Goal: Task Accomplishment & Management: Complete application form

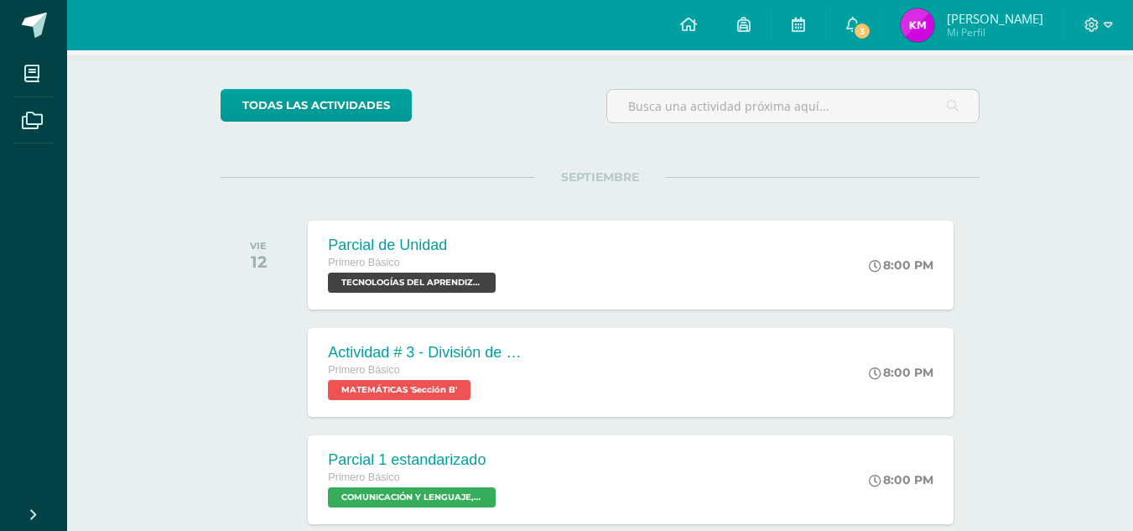
scroll to position [84, 0]
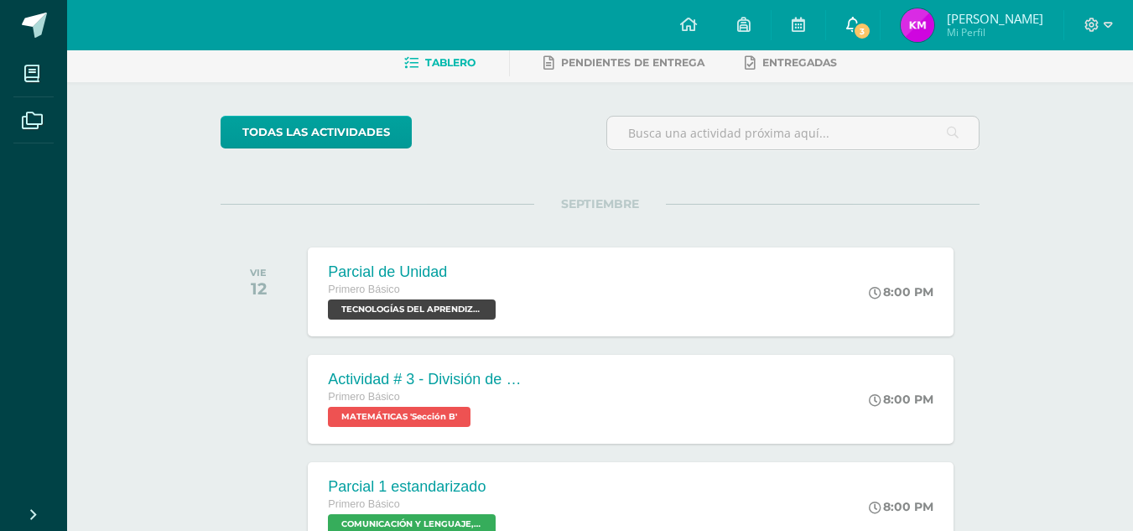
click at [871, 28] on span "3" at bounding box center [862, 31] width 18 height 18
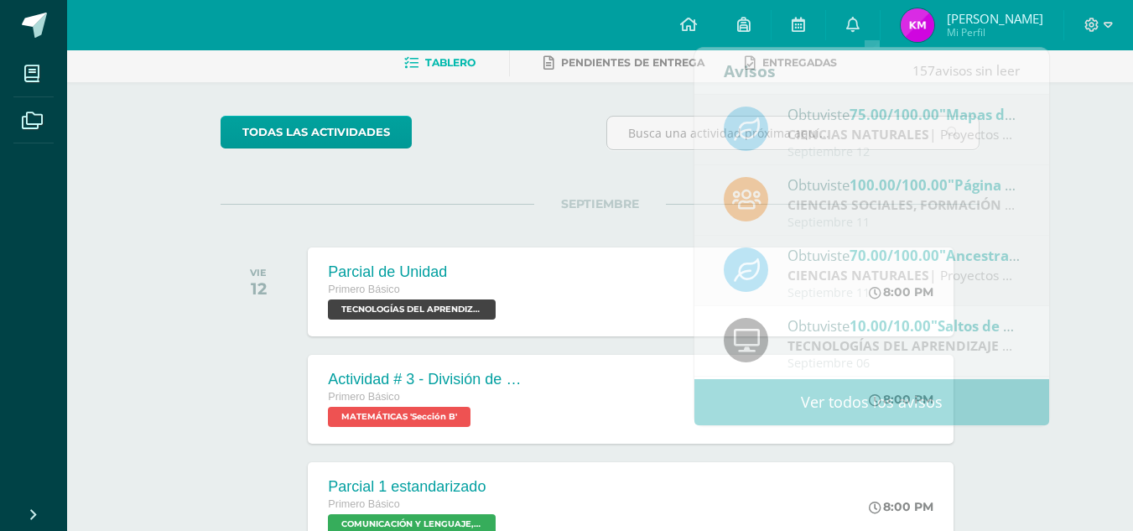
click at [611, 216] on div "SEPTIEMBRE VIE 12 Parcial de Unidad Primero Básico TECNOLOGÍAS DEL APRENDIZAJE …" at bounding box center [600, 271] width 759 height 135
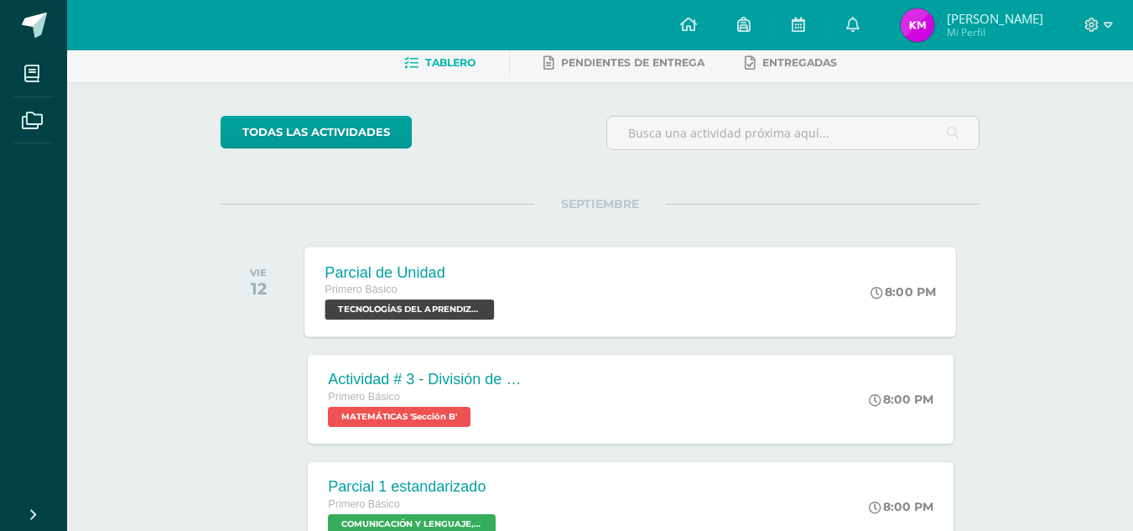
click at [718, 328] on div "Parcial de Unidad Primero Básico TECNOLOGÍAS DEL APRENDIZAJE Y LA COMUNICACIÓN …" at bounding box center [631, 292] width 652 height 90
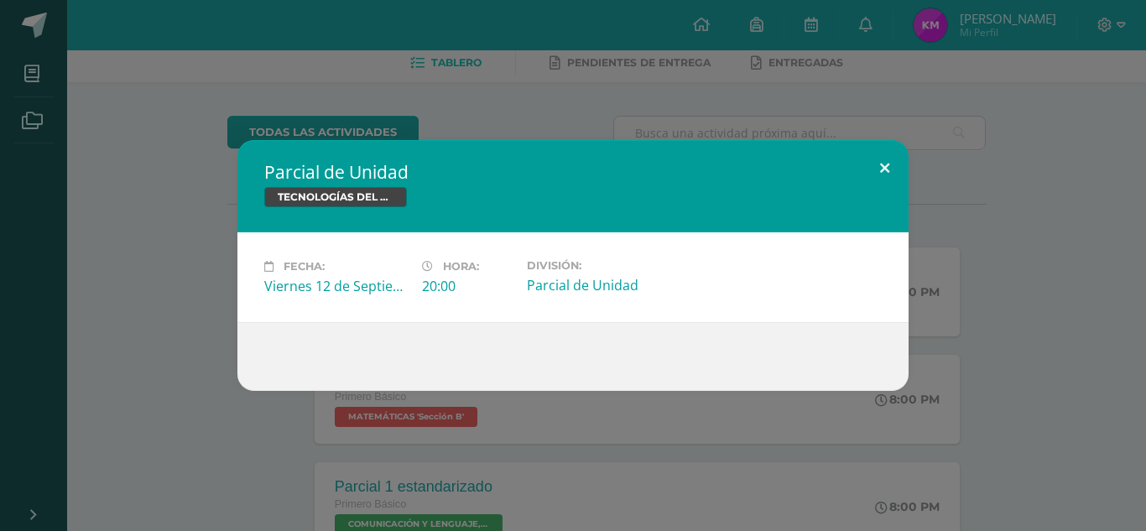
click at [899, 170] on button at bounding box center [885, 168] width 48 height 57
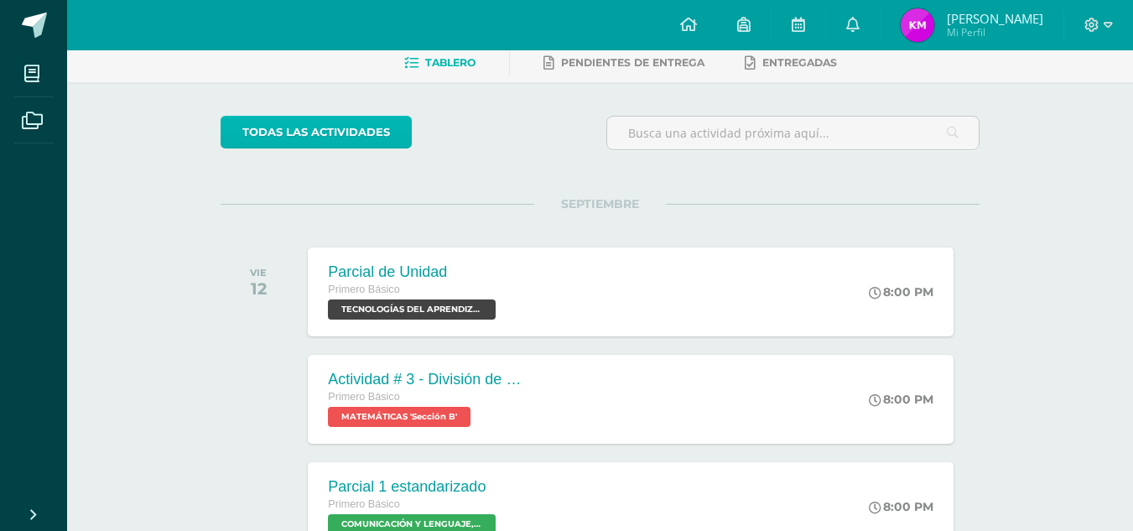
click at [346, 130] on link "todas las Actividades" at bounding box center [316, 132] width 191 height 33
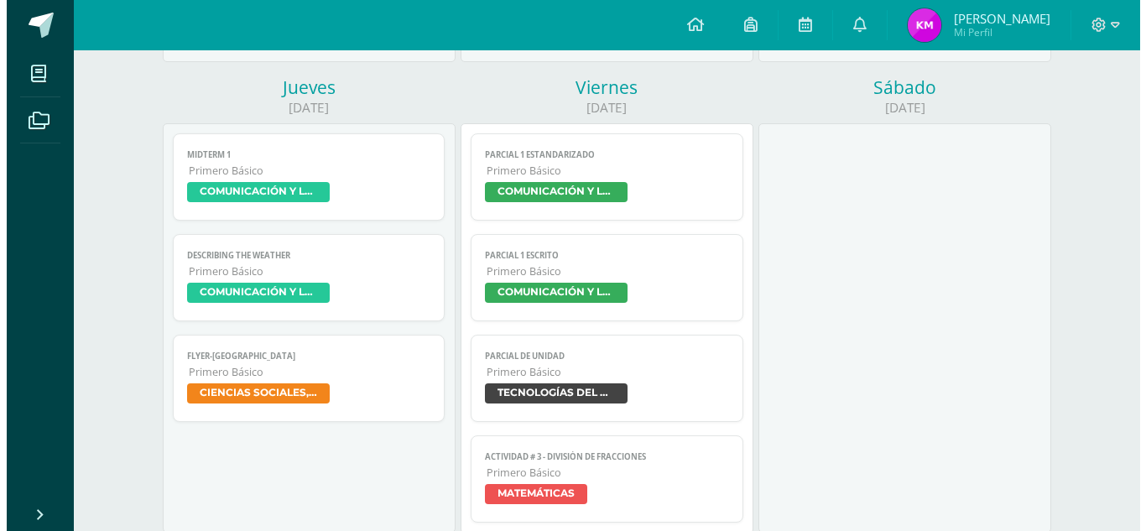
scroll to position [755, 0]
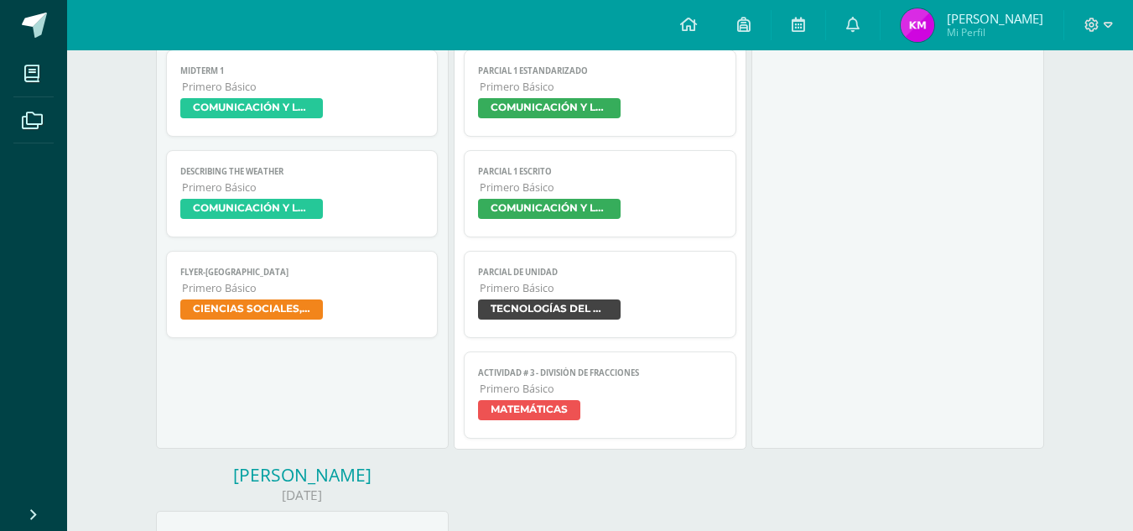
click at [566, 279] on link "Parcial de Unidad Primero Básico TECNOLOGÍAS DEL APRENDIZAJE Y LA COMUNICACIÓN" at bounding box center [600, 294] width 273 height 87
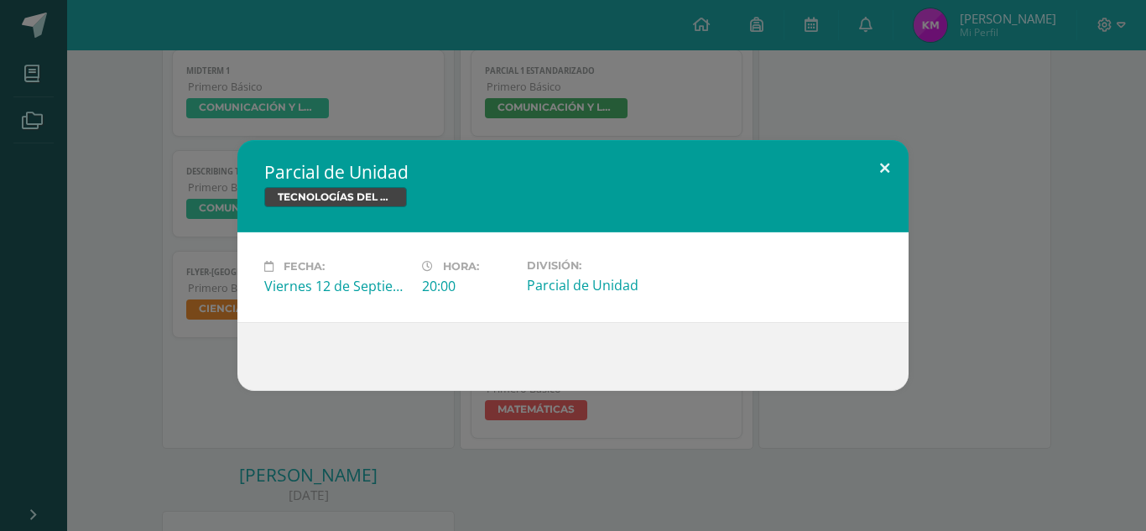
click at [887, 172] on button at bounding box center [885, 168] width 48 height 57
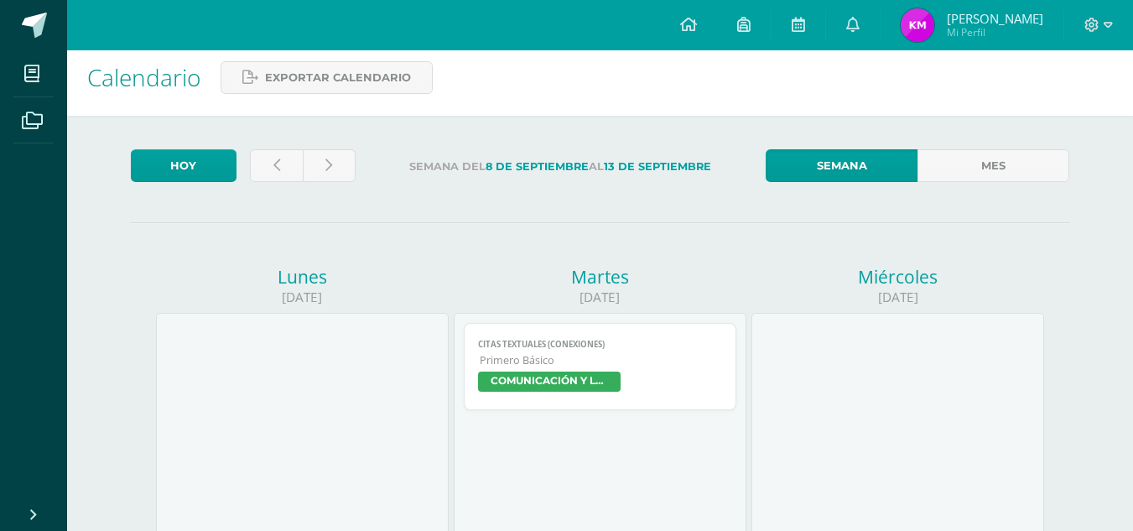
scroll to position [0, 0]
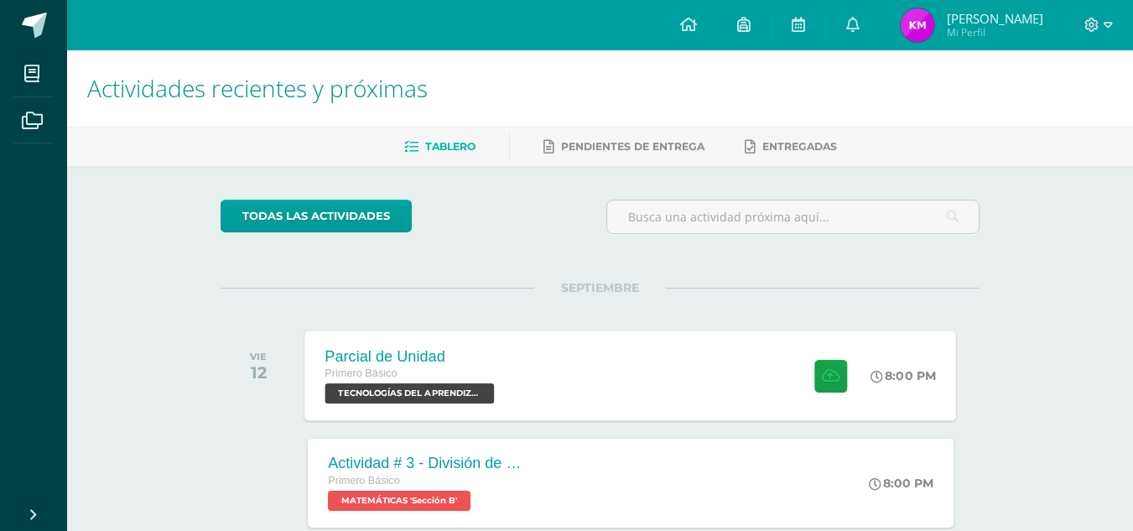
click at [691, 353] on div "Parcial de Unidad Primero Básico TECNOLOGÍAS DEL APRENDIZAJE Y LA COMUNICACIÓN …" at bounding box center [631, 375] width 652 height 90
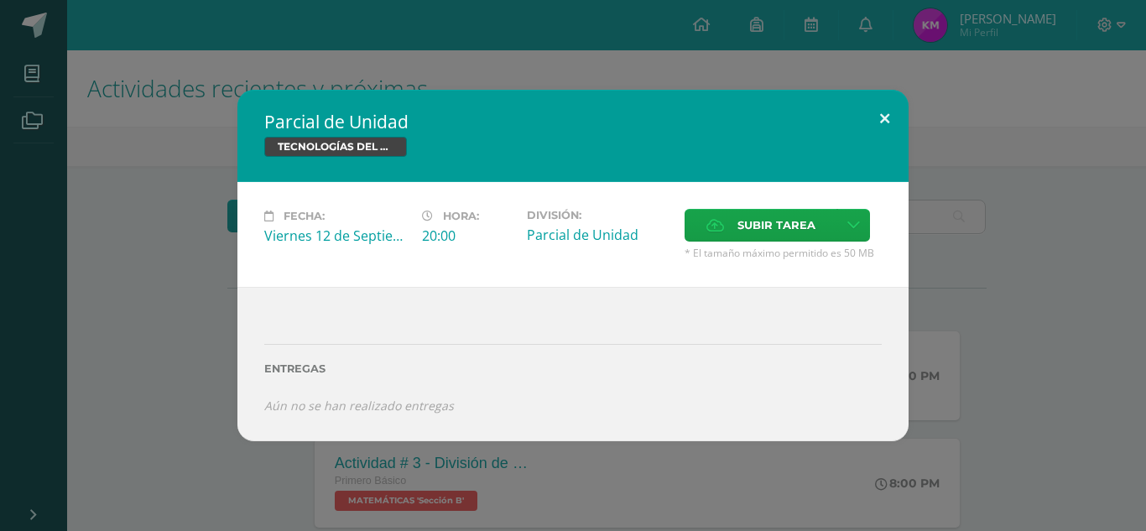
click at [889, 112] on button at bounding box center [885, 118] width 48 height 57
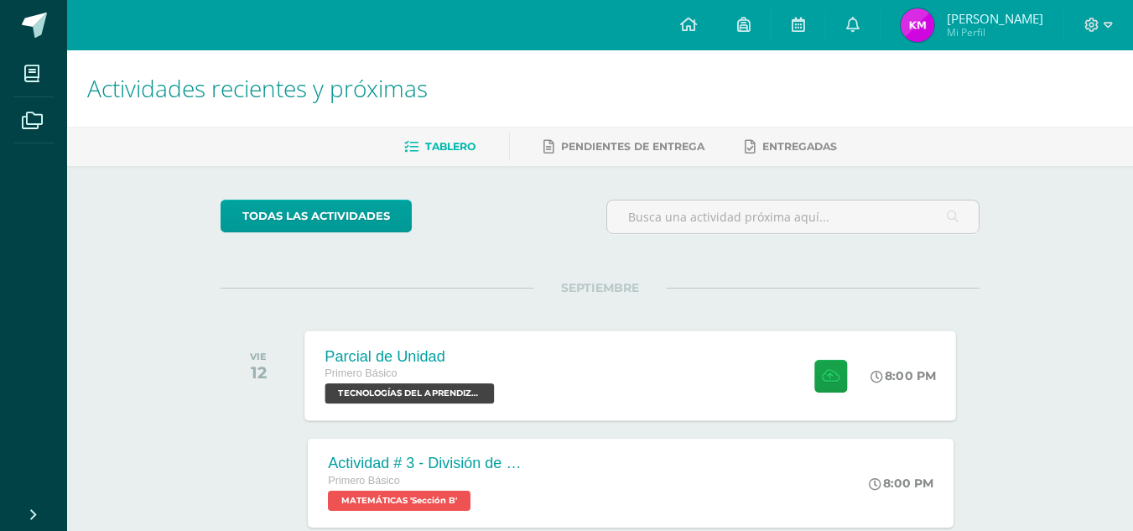
click at [748, 345] on div "Parcial de Unidad Primero Básico TECNOLOGÍAS DEL APRENDIZAJE Y LA COMUNICACIÓN …" at bounding box center [631, 375] width 652 height 90
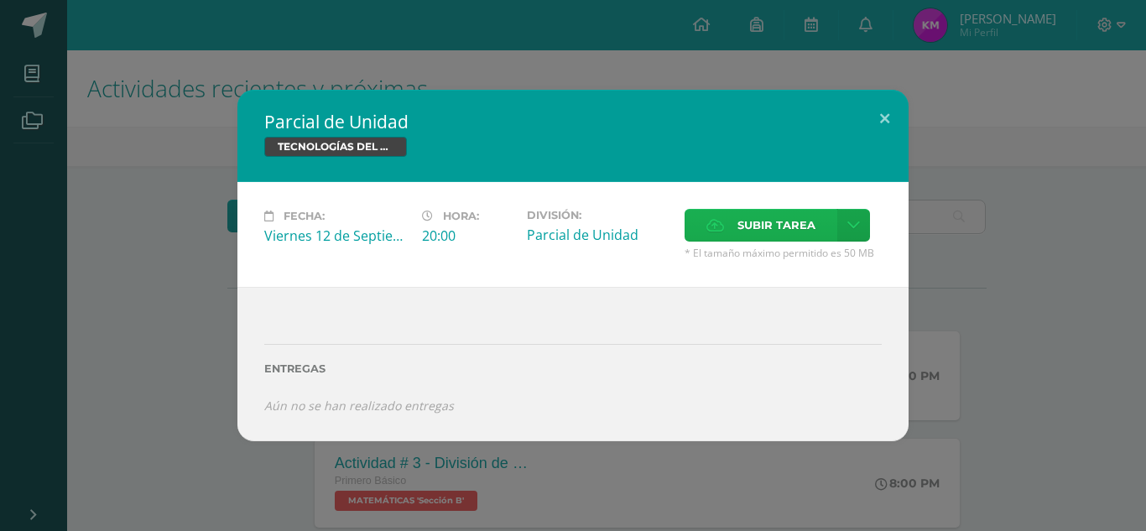
click at [736, 211] on label "Subir tarea" at bounding box center [760, 225] width 153 height 33
click at [0, 0] on input "Subir tarea" at bounding box center [0, 0] width 0 height 0
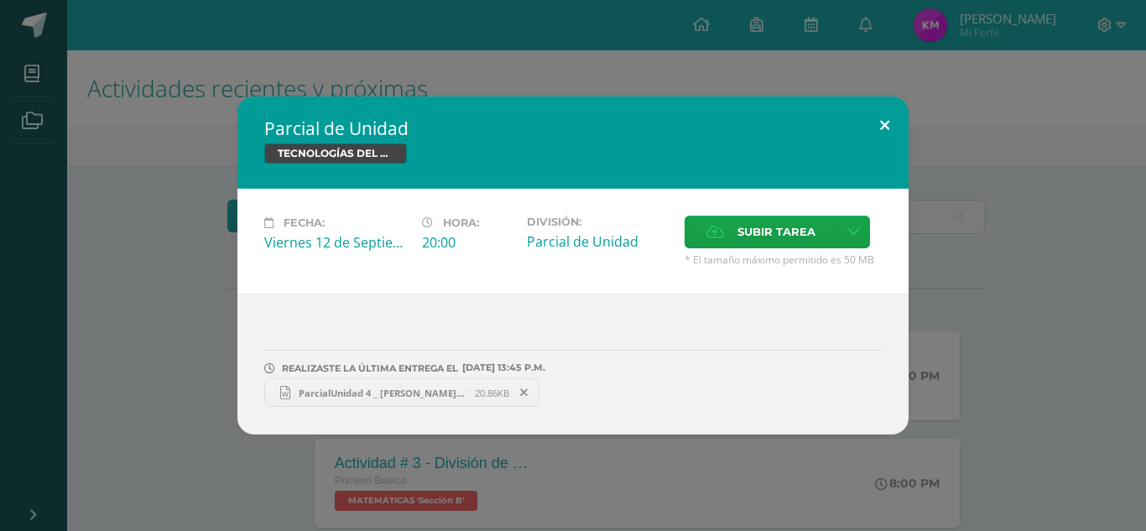
click at [883, 122] on button at bounding box center [885, 124] width 48 height 57
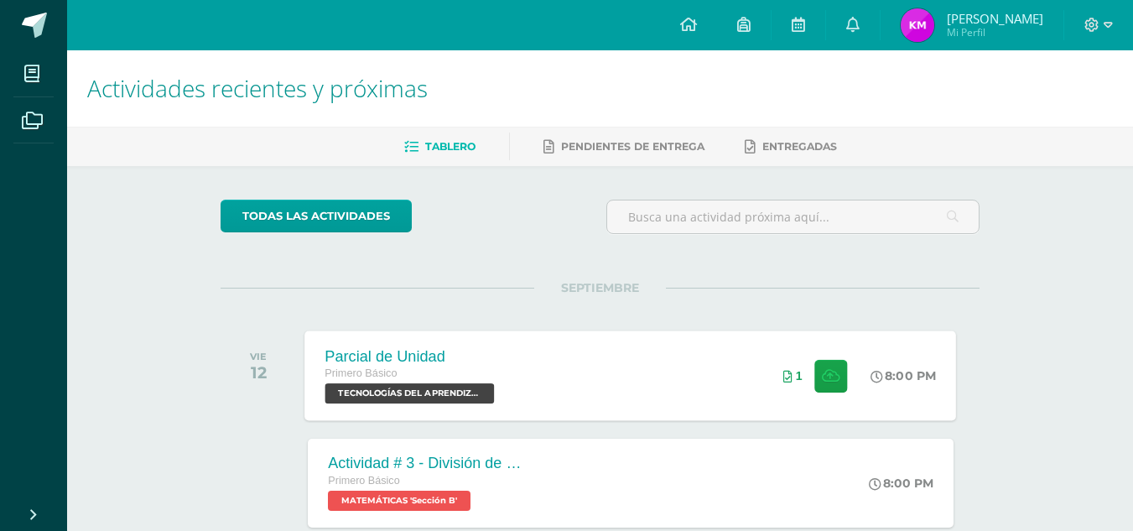
click at [717, 402] on div "Parcial de Unidad Primero Básico TECNOLOGÍAS DEL APRENDIZAJE Y LA COMUNICACIÓN …" at bounding box center [631, 375] width 652 height 90
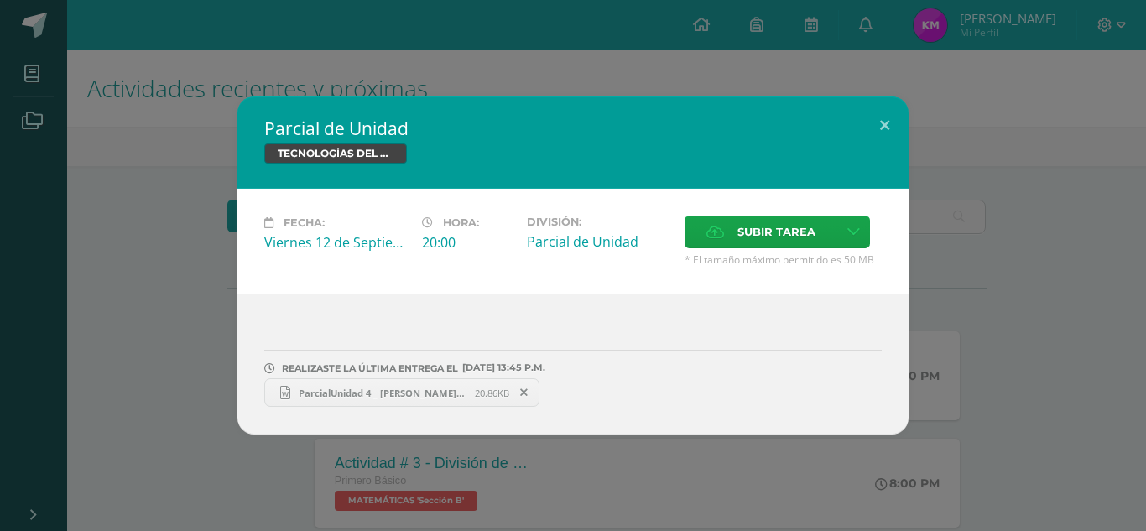
click at [524, 391] on icon at bounding box center [524, 393] width 8 height 12
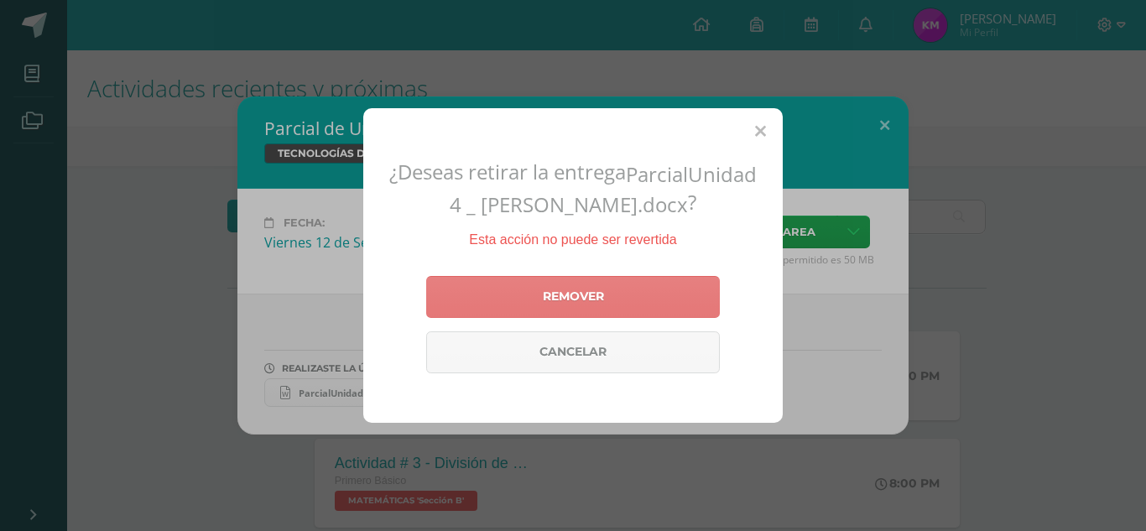
click at [568, 288] on link "Remover" at bounding box center [573, 297] width 294 height 42
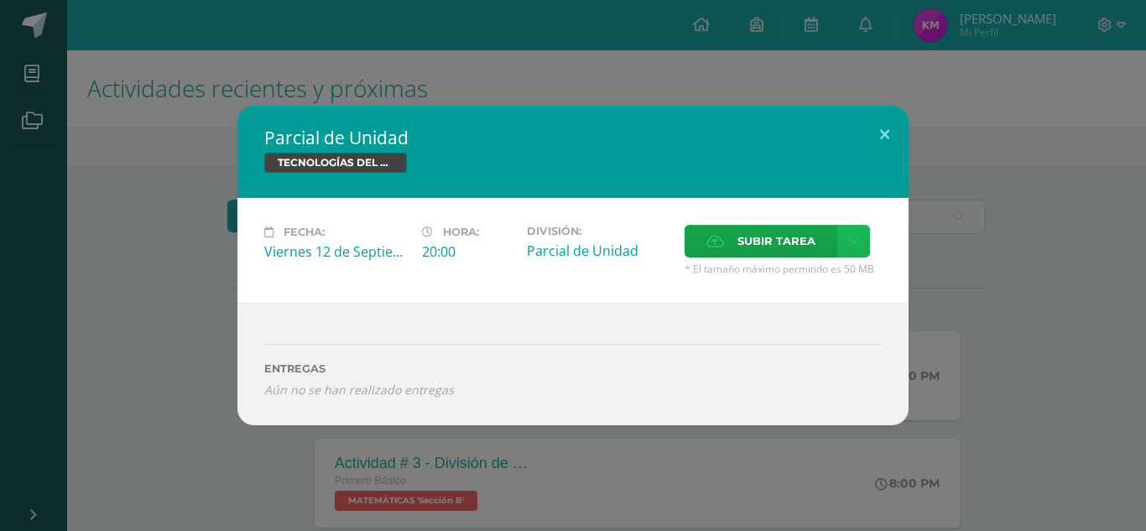
click at [845, 237] on link at bounding box center [853, 241] width 33 height 33
click at [763, 238] on span "Subir tarea" at bounding box center [776, 241] width 78 height 31
click at [0, 0] on input "Subir tarea" at bounding box center [0, 0] width 0 height 0
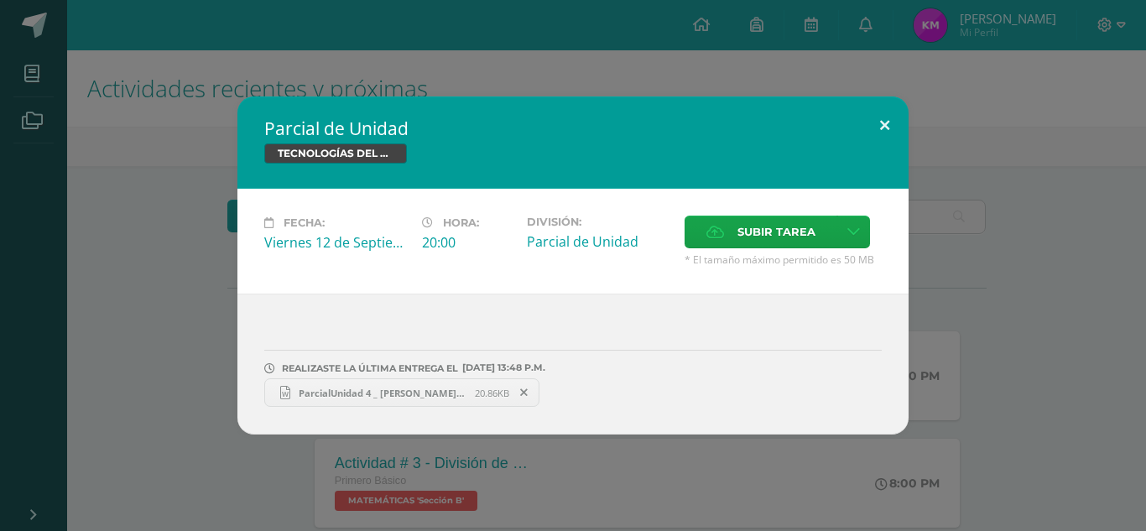
click at [896, 125] on button at bounding box center [885, 124] width 48 height 57
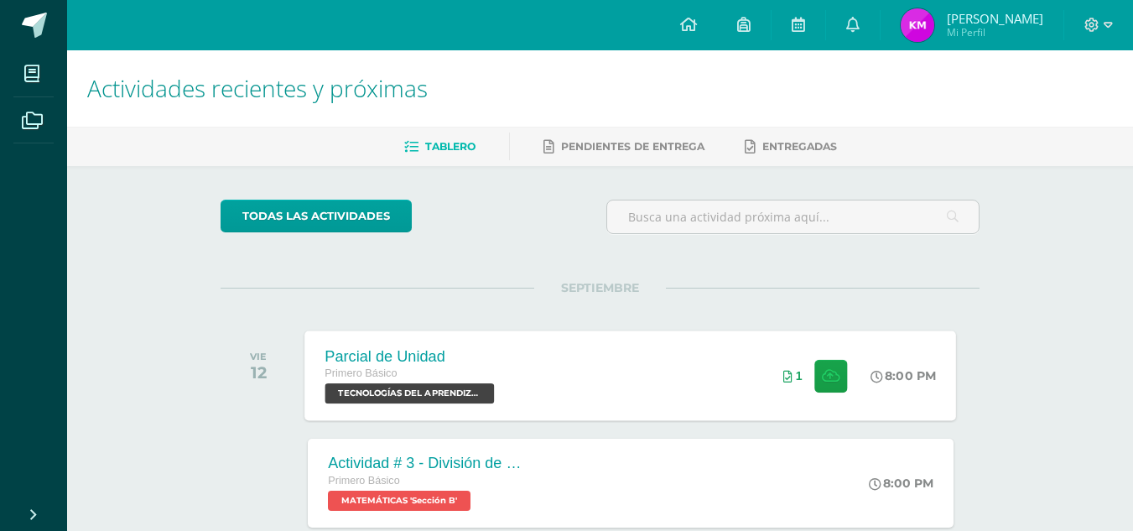
click at [563, 399] on div "Parcial de Unidad Primero Básico TECNOLOGÍAS DEL APRENDIZAJE Y LA COMUNICACIÓN …" at bounding box center [631, 375] width 652 height 90
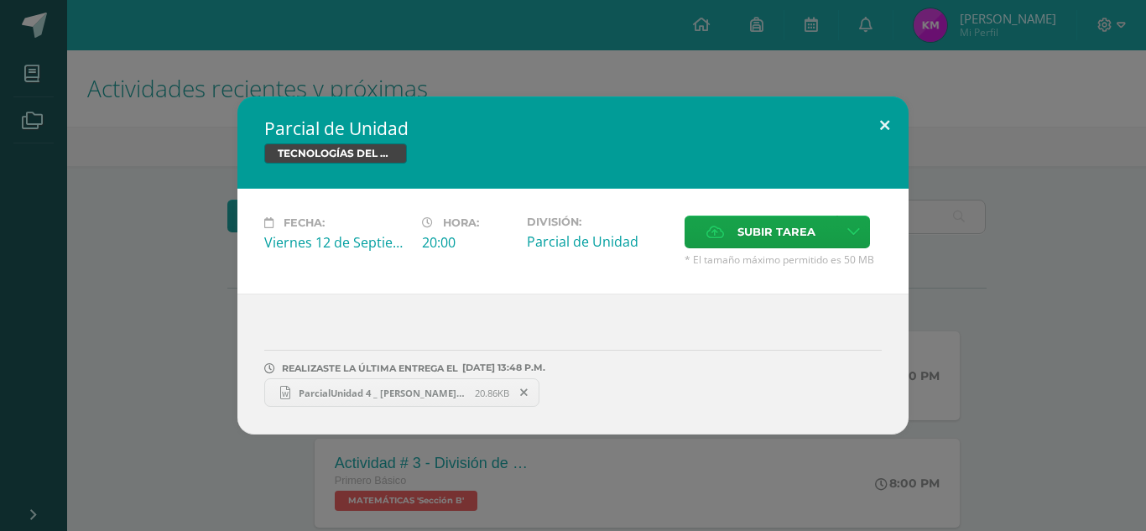
click at [878, 117] on button at bounding box center [885, 124] width 48 height 57
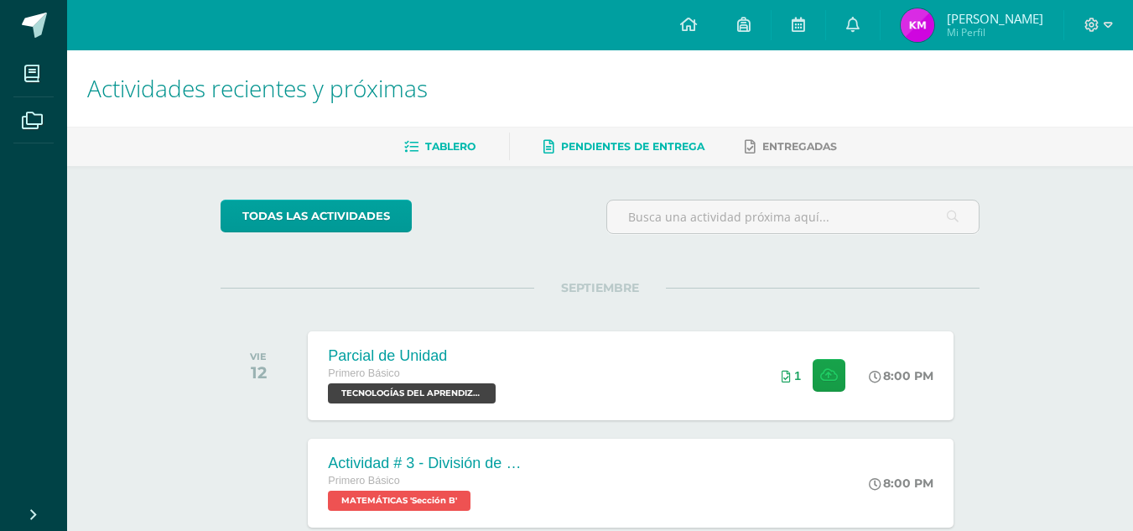
click at [546, 152] on icon at bounding box center [548, 147] width 11 height 14
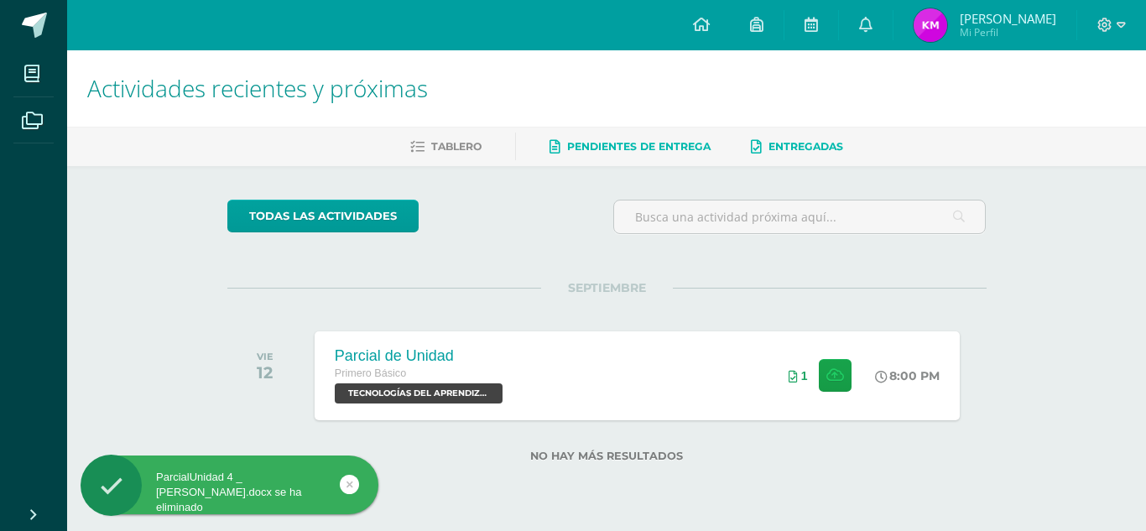
click at [814, 133] on link "Entregadas" at bounding box center [797, 146] width 92 height 27
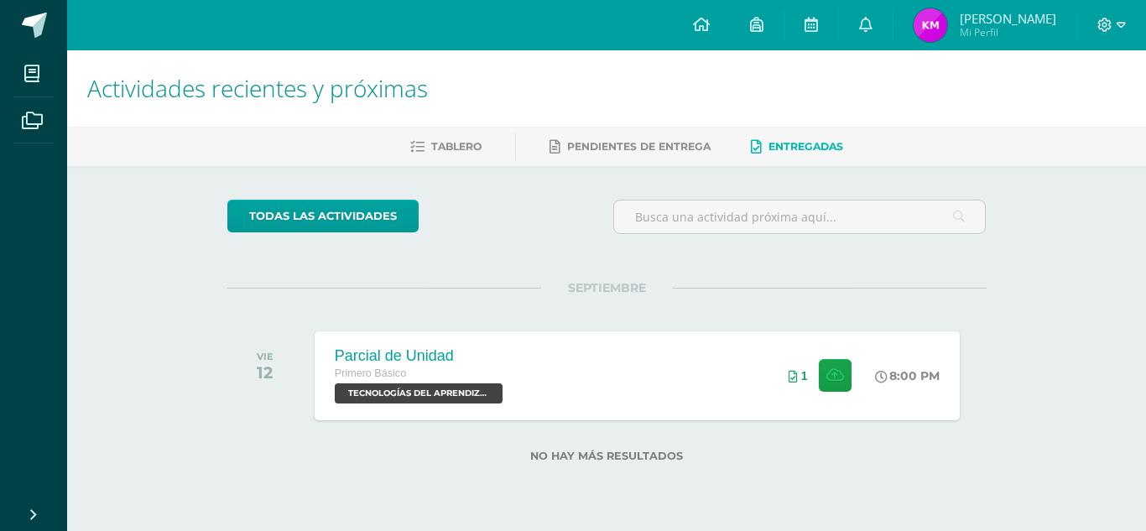
click at [486, 166] on div "todas las Actividades No tienes actividades Échale un vistazo a los demás perío…" at bounding box center [607, 341] width 826 height 350
click at [472, 143] on span "Tablero" at bounding box center [456, 146] width 50 height 13
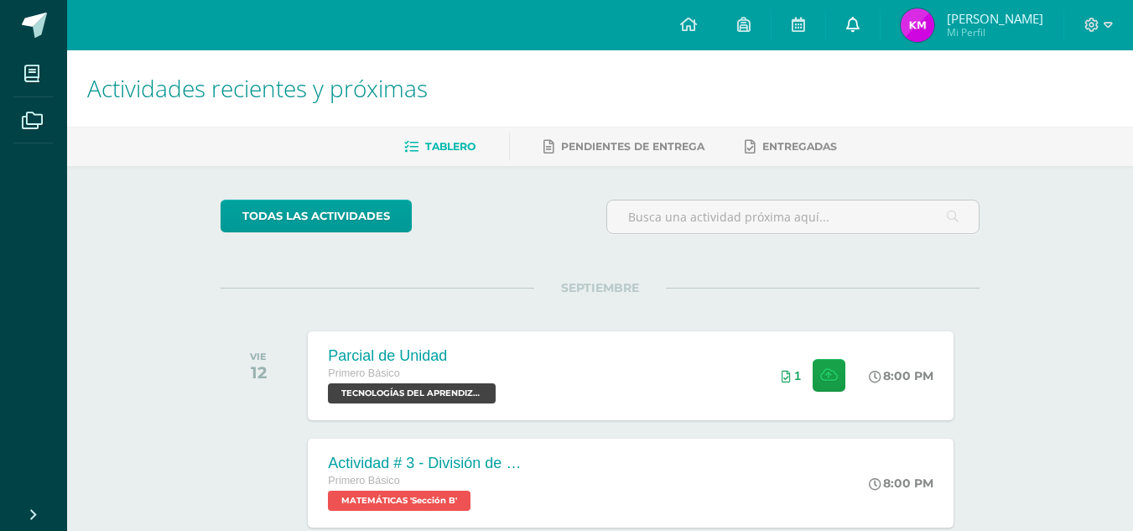
click at [878, 20] on link at bounding box center [853, 25] width 54 height 50
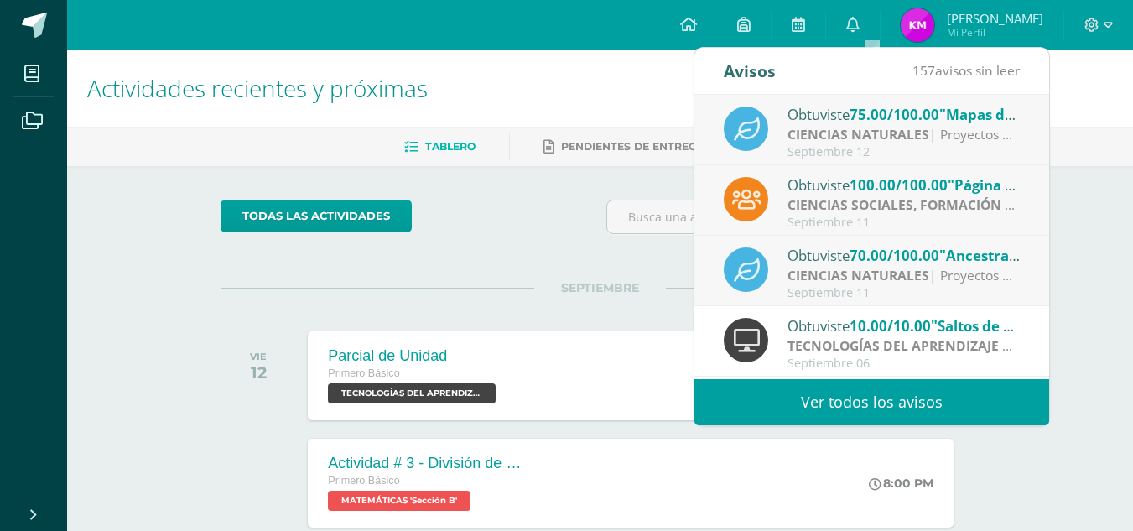
click at [881, 325] on span "10.00/10.00" at bounding box center [890, 325] width 81 height 19
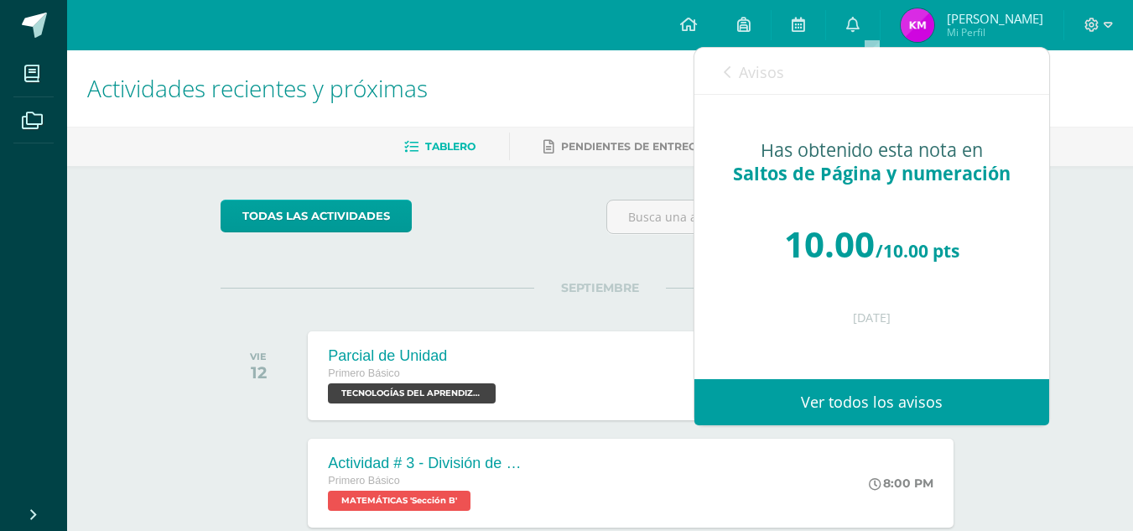
click at [569, 211] on div "todas las Actividades" at bounding box center [600, 224] width 772 height 48
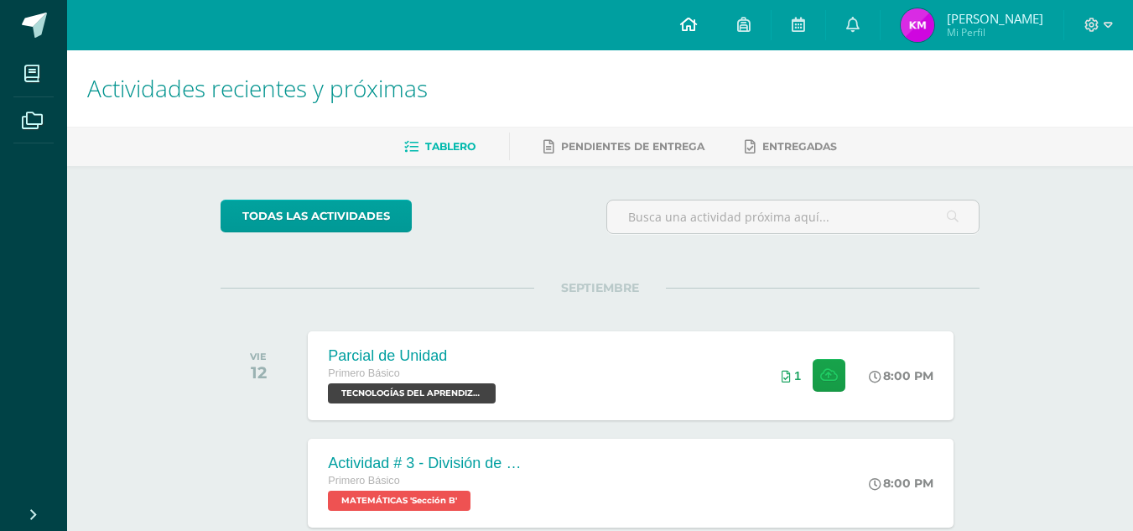
click at [697, 26] on icon at bounding box center [688, 24] width 17 height 15
click at [966, 24] on span "[PERSON_NAME]" at bounding box center [995, 18] width 96 height 17
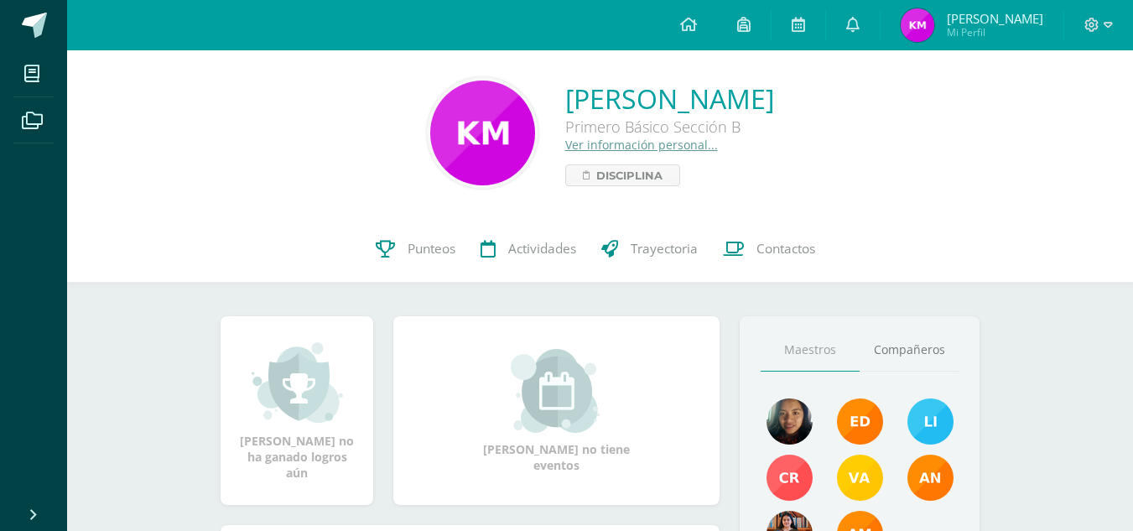
click at [934, 20] on img at bounding box center [918, 25] width 34 height 34
click at [447, 252] on span "Punteos" at bounding box center [432, 249] width 48 height 18
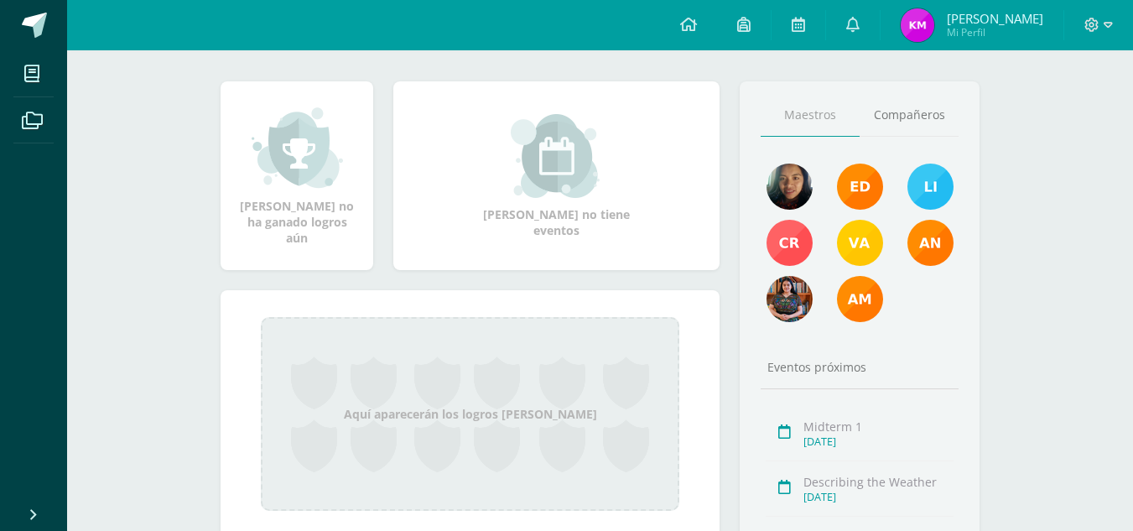
scroll to position [252, 0]
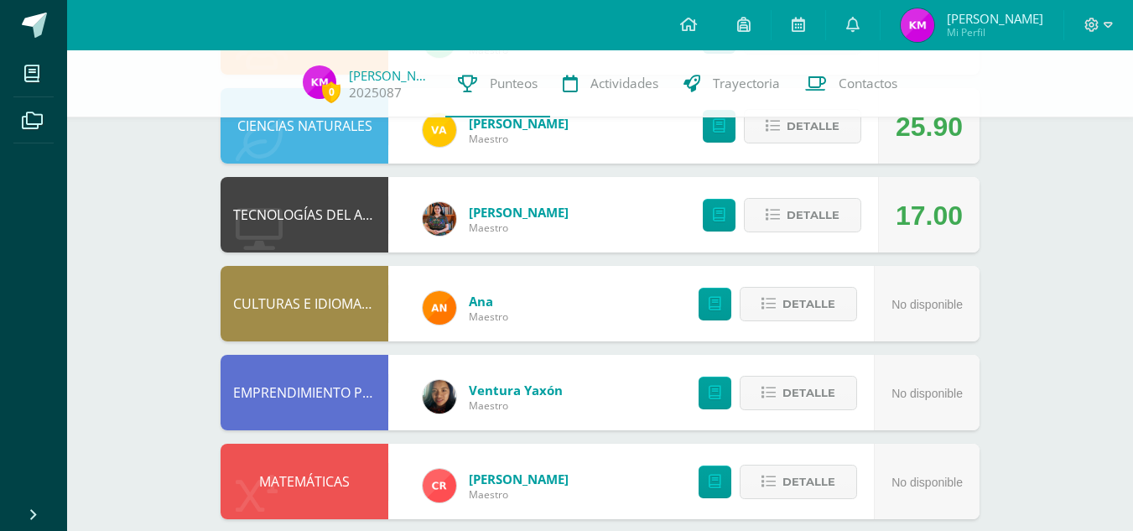
scroll to position [731, 0]
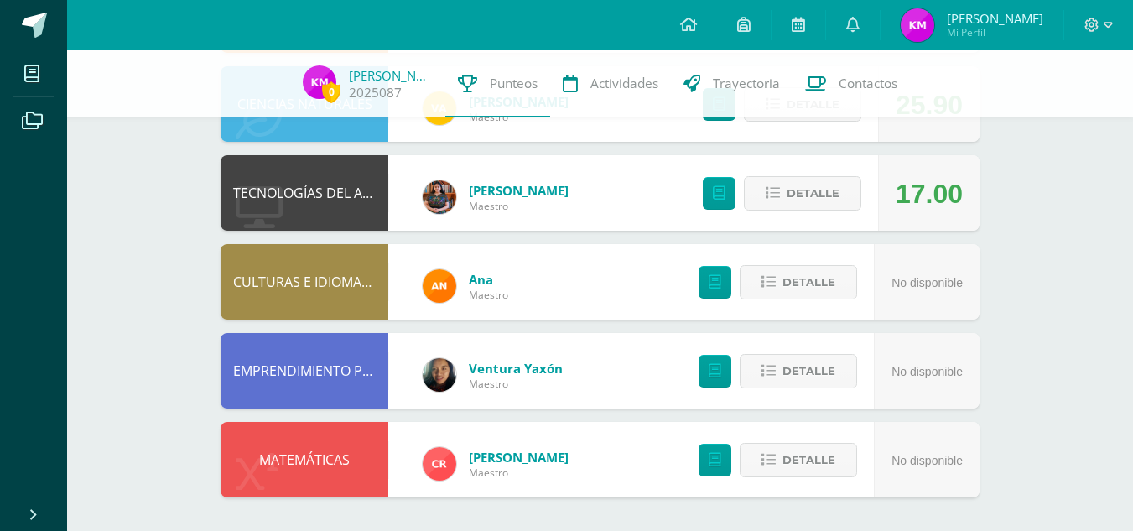
click at [583, 194] on div "Alexandra Bulux Maestro" at bounding box center [495, 196] width 179 height 75
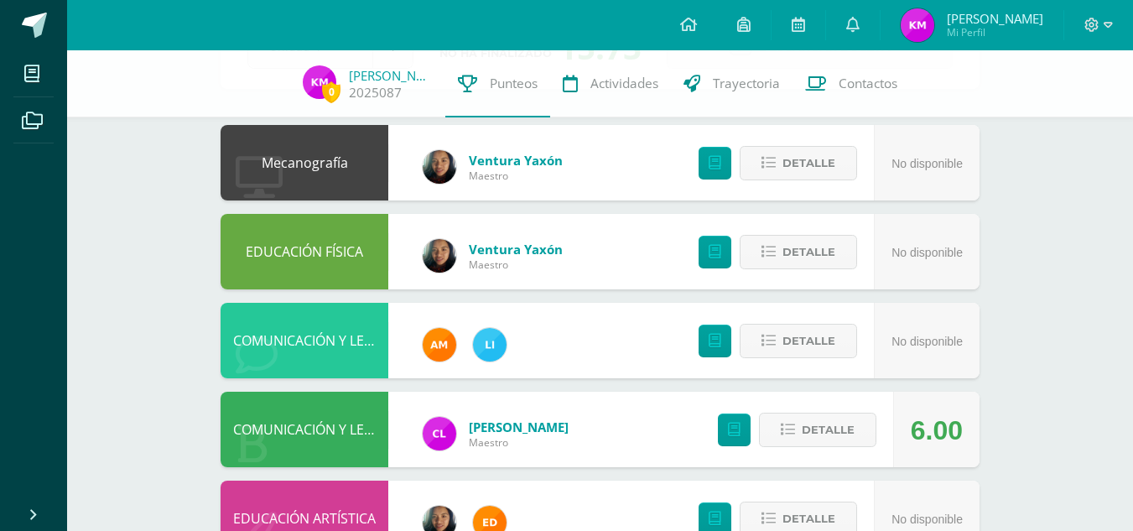
scroll to position [168, 0]
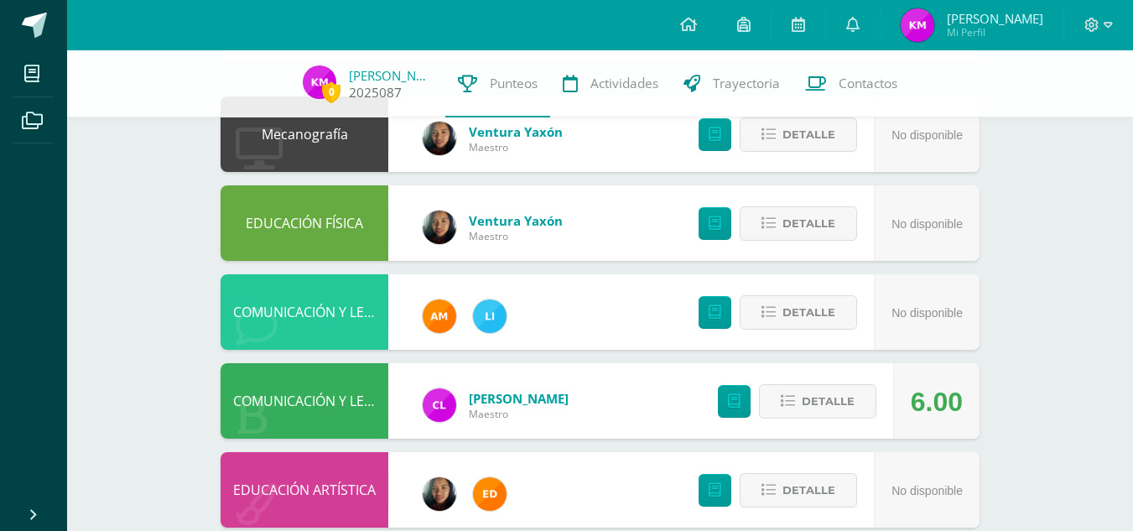
click at [363, 80] on link "Karol Marroquín" at bounding box center [391, 75] width 84 height 17
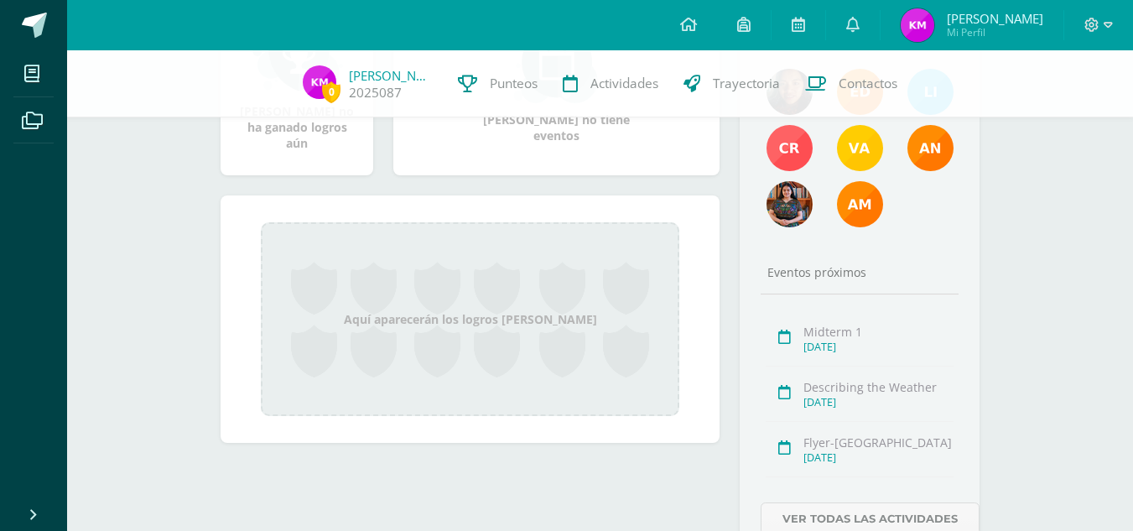
scroll to position [335, 0]
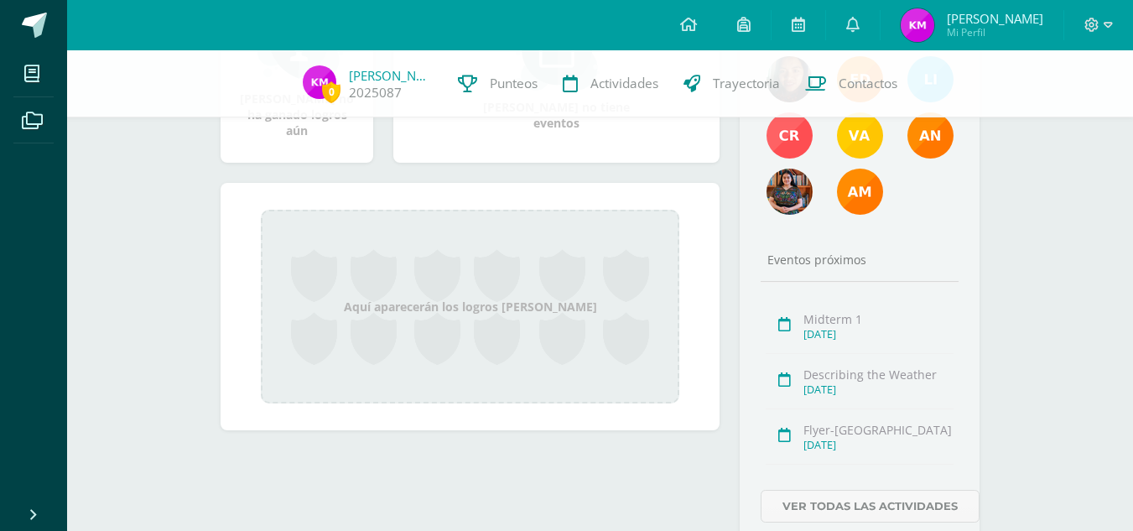
click at [360, 330] on div "Aquí aparecerán los logros [PERSON_NAME]" at bounding box center [470, 307] width 419 height 194
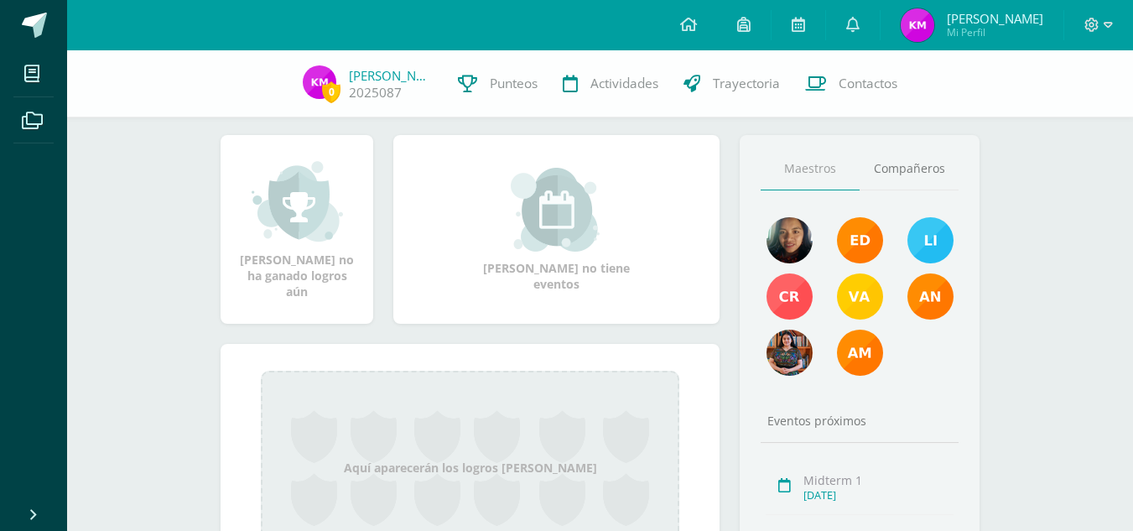
scroll to position [168, 0]
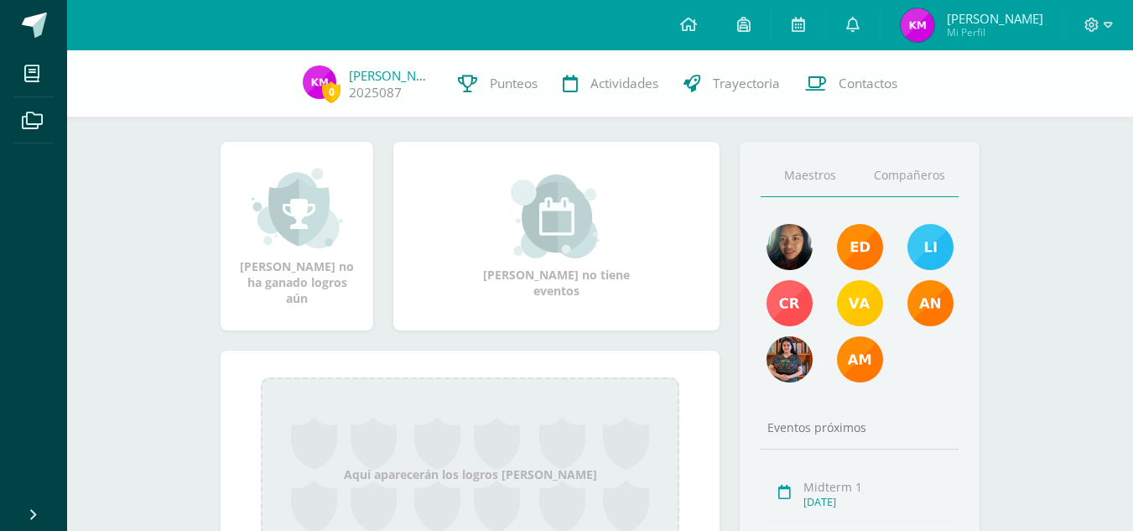
click at [955, 164] on link "Compañeros" at bounding box center [909, 175] width 99 height 43
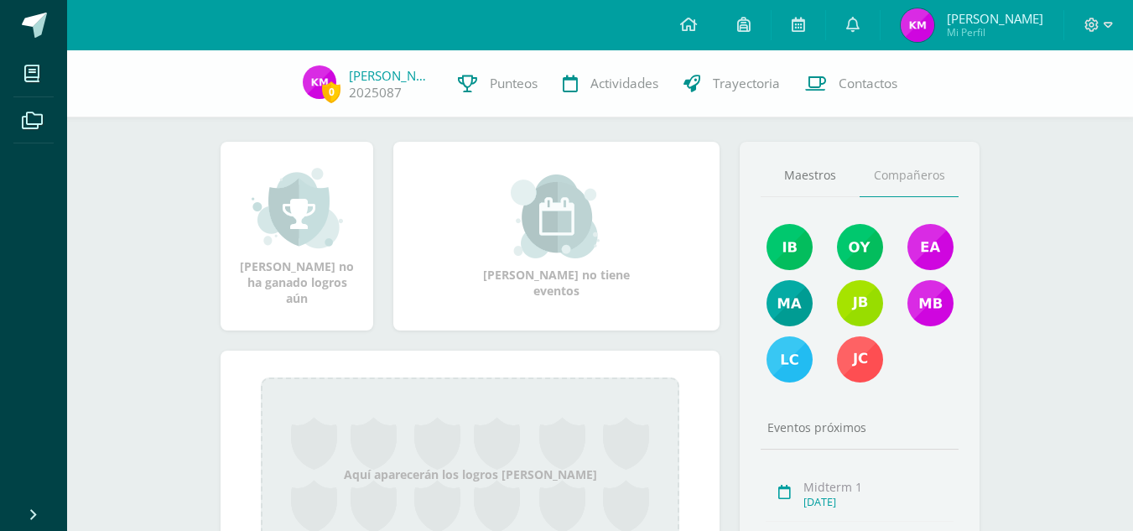
click at [1078, 23] on div at bounding box center [1098, 25] width 69 height 50
click at [1109, 18] on icon at bounding box center [1108, 25] width 9 height 15
click at [1074, 119] on span "Cerrar sesión" at bounding box center [1054, 115] width 75 height 16
